Goal: Download file/media

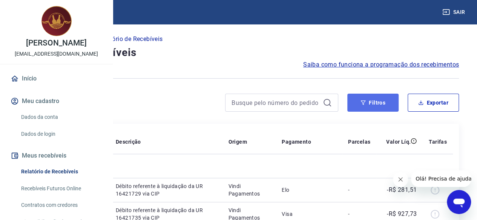
click at [385, 103] on button "Filtros" at bounding box center [372, 103] width 51 height 18
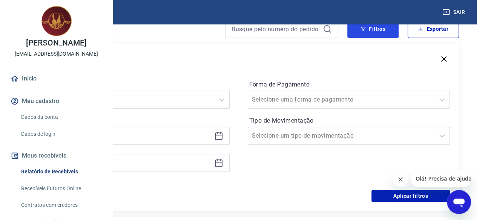
scroll to position [75, 0]
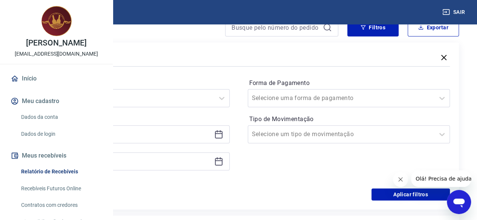
click at [223, 136] on icon at bounding box center [218, 134] width 9 height 9
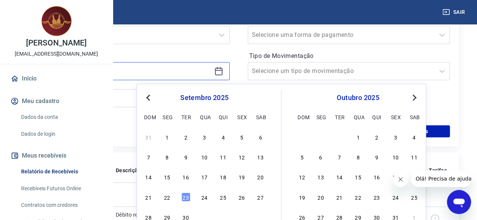
scroll to position [151, 0]
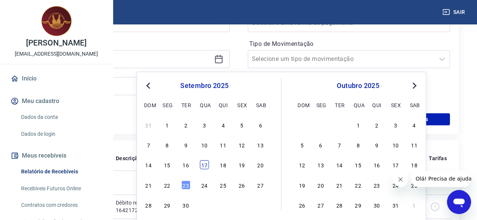
click at [203, 167] on div "17" at bounding box center [204, 165] width 9 height 9
type input "[DATE]"
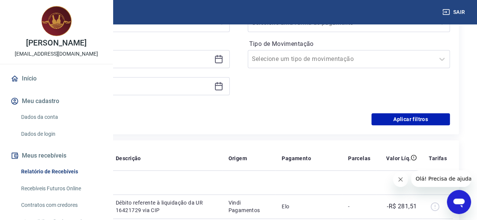
click at [223, 86] on icon at bounding box center [218, 86] width 9 height 9
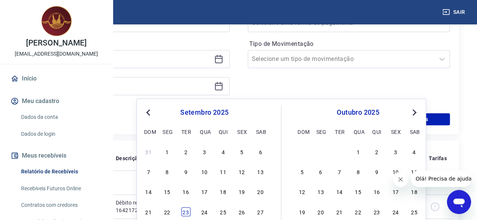
click at [181, 210] on div "23" at bounding box center [185, 212] width 9 height 9
type input "[DATE]"
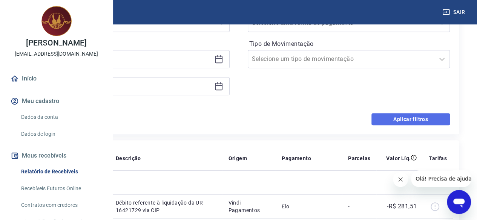
click at [417, 116] on button "Aplicar filtros" at bounding box center [410, 119] width 78 height 12
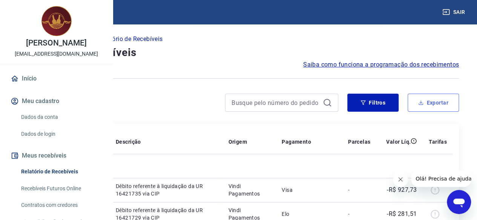
click at [430, 97] on button "Exportar" at bounding box center [432, 103] width 51 height 18
type input "[DATE]"
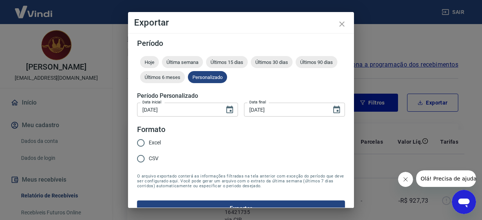
click at [143, 143] on input "Excel" at bounding box center [141, 143] width 16 height 16
radio input "true"
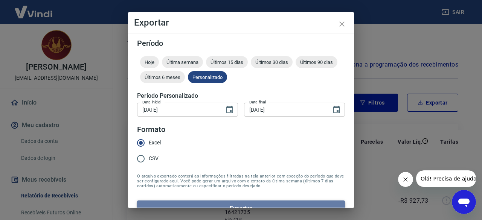
click at [248, 205] on button "Exportar" at bounding box center [241, 209] width 208 height 16
